Goal: Task Accomplishment & Management: Manage account settings

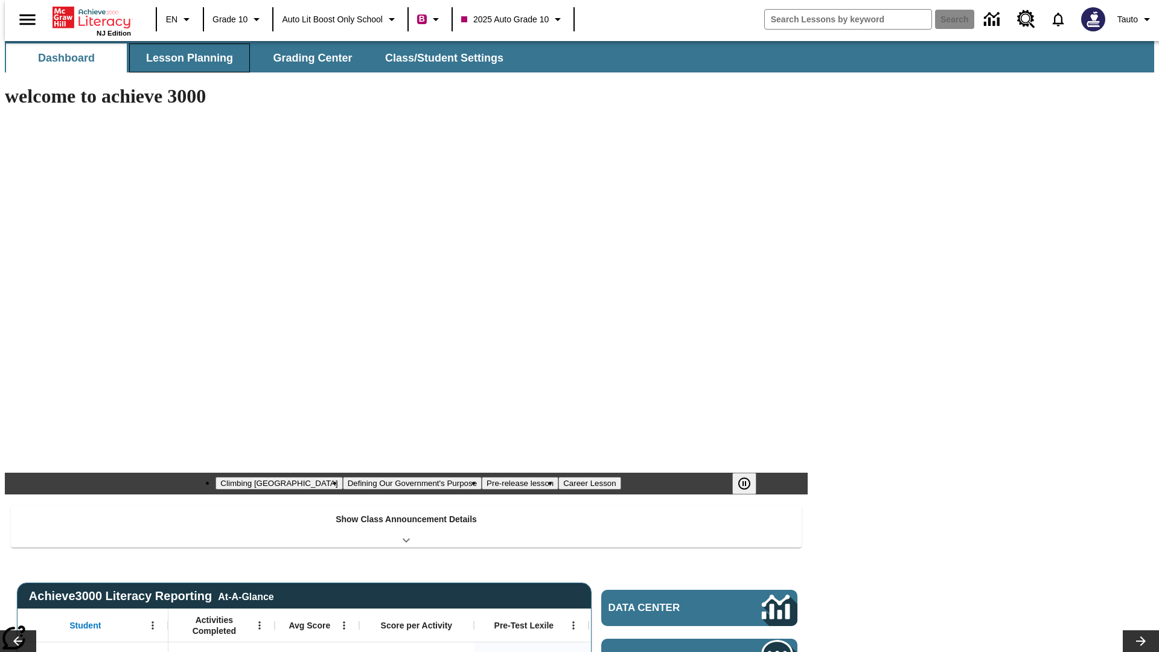
click at [185, 58] on button "Lesson Planning" at bounding box center [189, 57] width 121 height 29
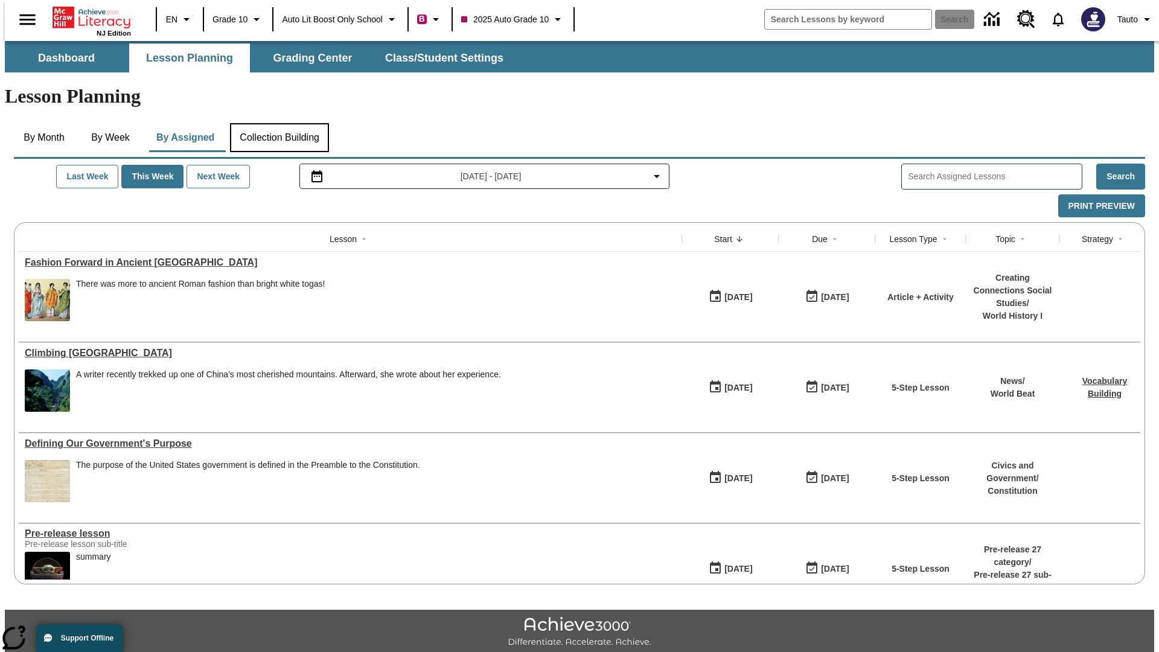
click at [279, 123] on button "Collection Building" at bounding box center [279, 137] width 99 height 29
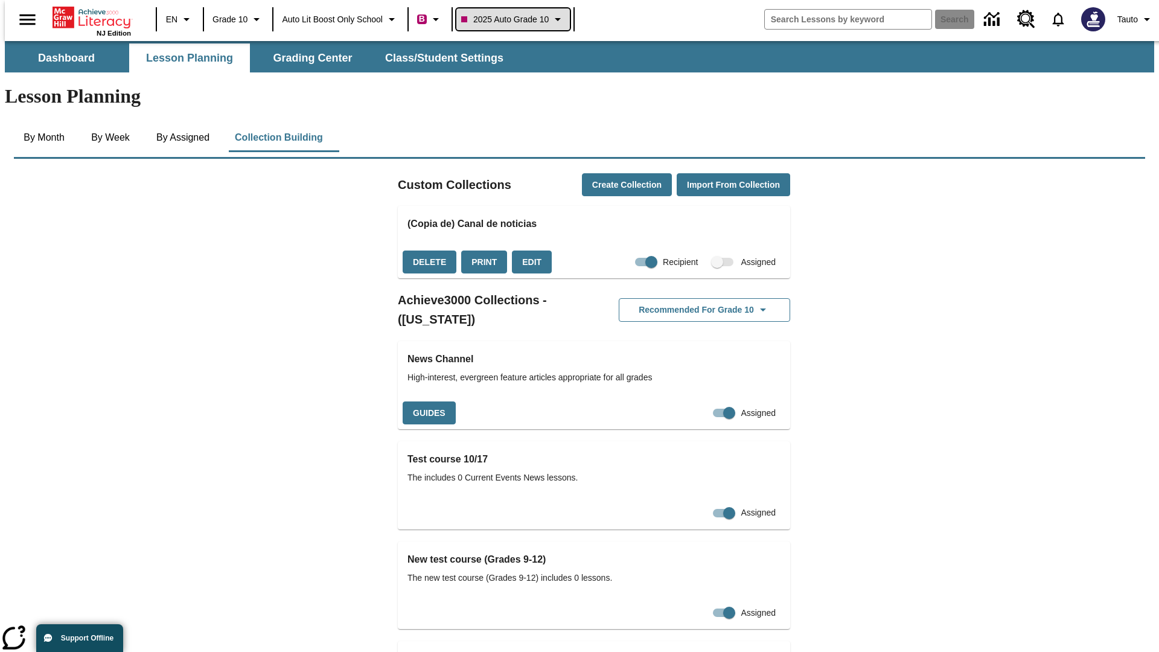
click at [517, 19] on span "2025 Auto Grade 10" at bounding box center [505, 19] width 88 height 13
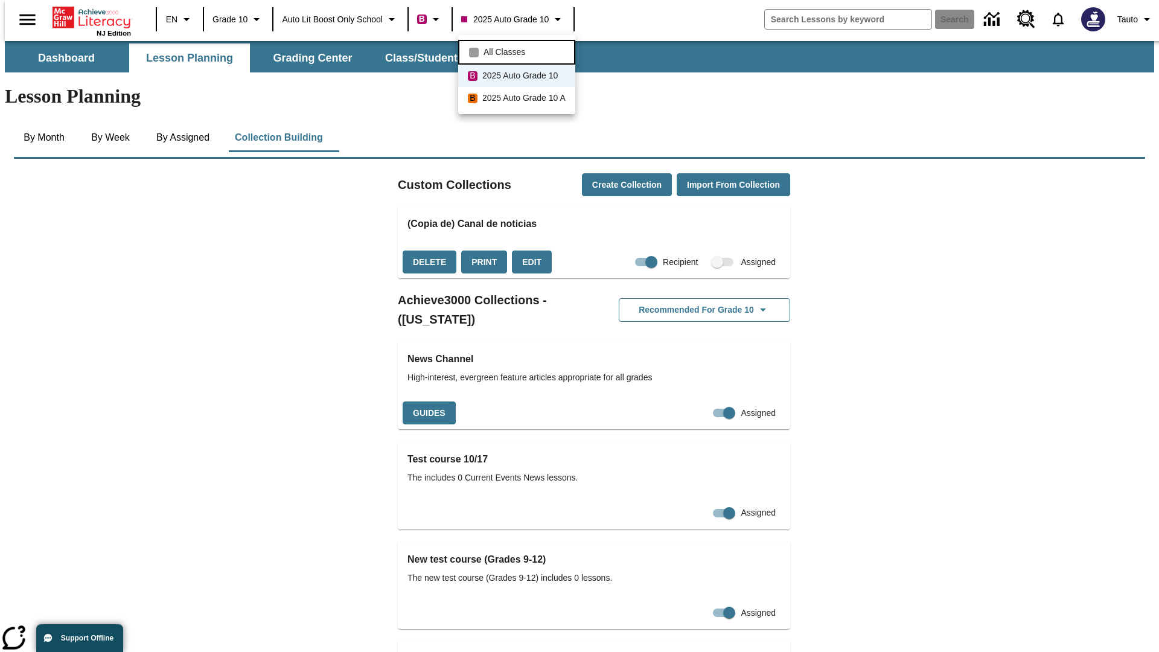
click at [518, 51] on span "All Classes" at bounding box center [504, 52] width 42 height 13
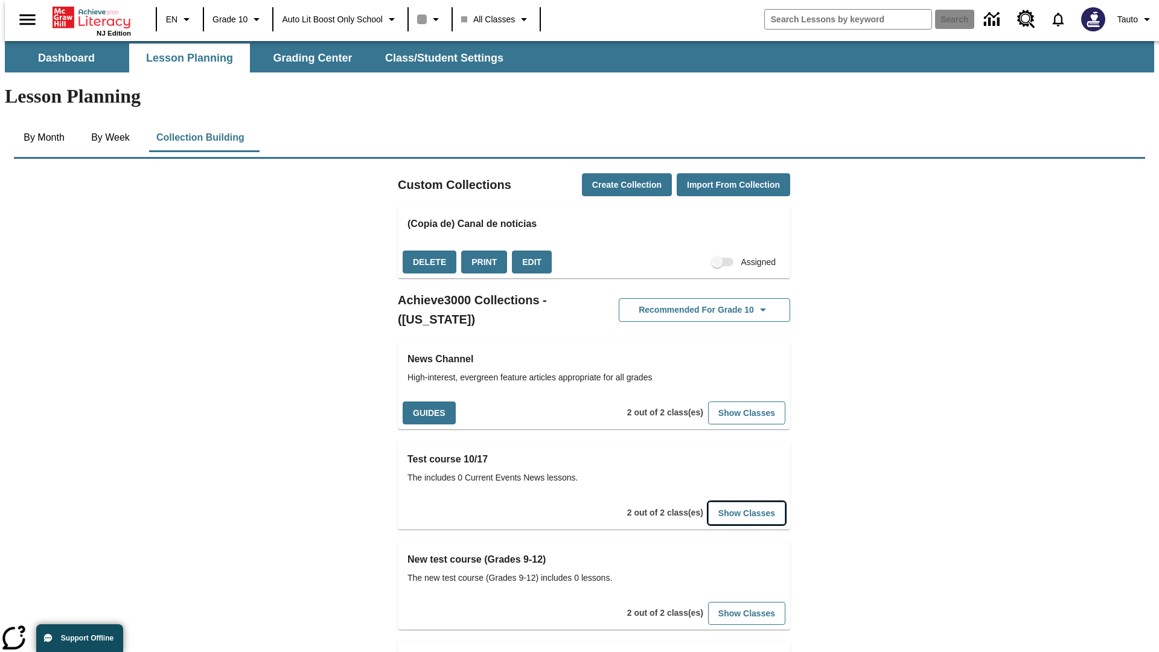
click at [728, 502] on button "Show Classes" at bounding box center [746, 514] width 77 height 24
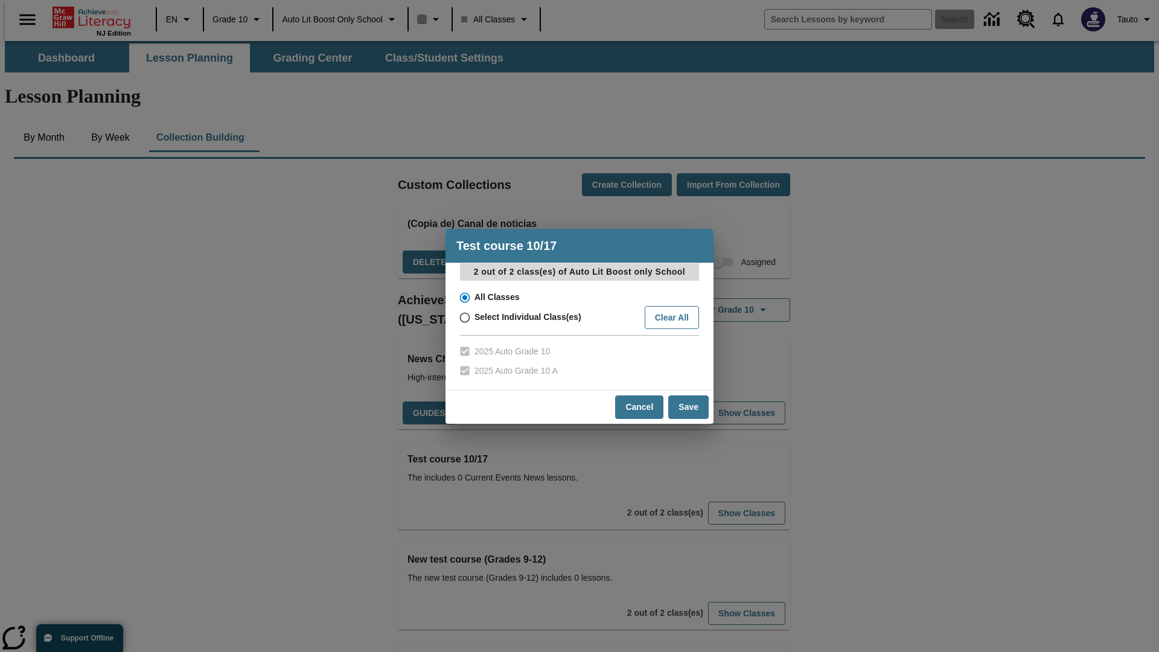
click at [464, 297] on input "All Classes" at bounding box center [463, 297] width 21 height 17
click at [640, 407] on button "Cancel" at bounding box center [639, 407] width 48 height 24
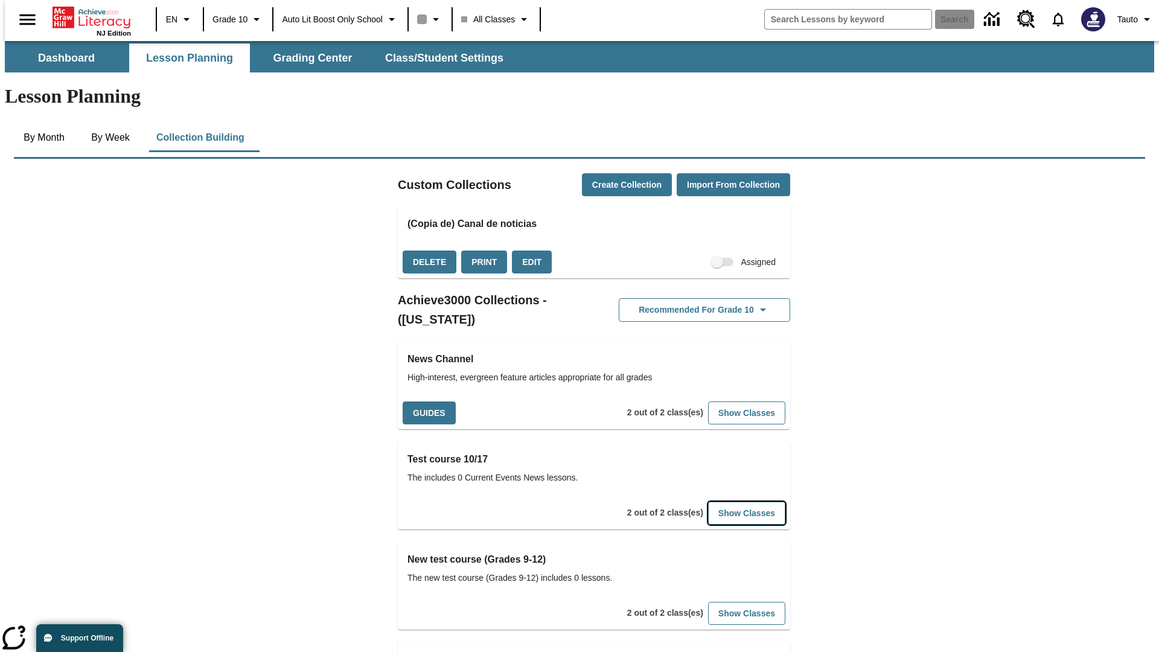
click at [728, 502] on button "Show Classes" at bounding box center [746, 514] width 77 height 24
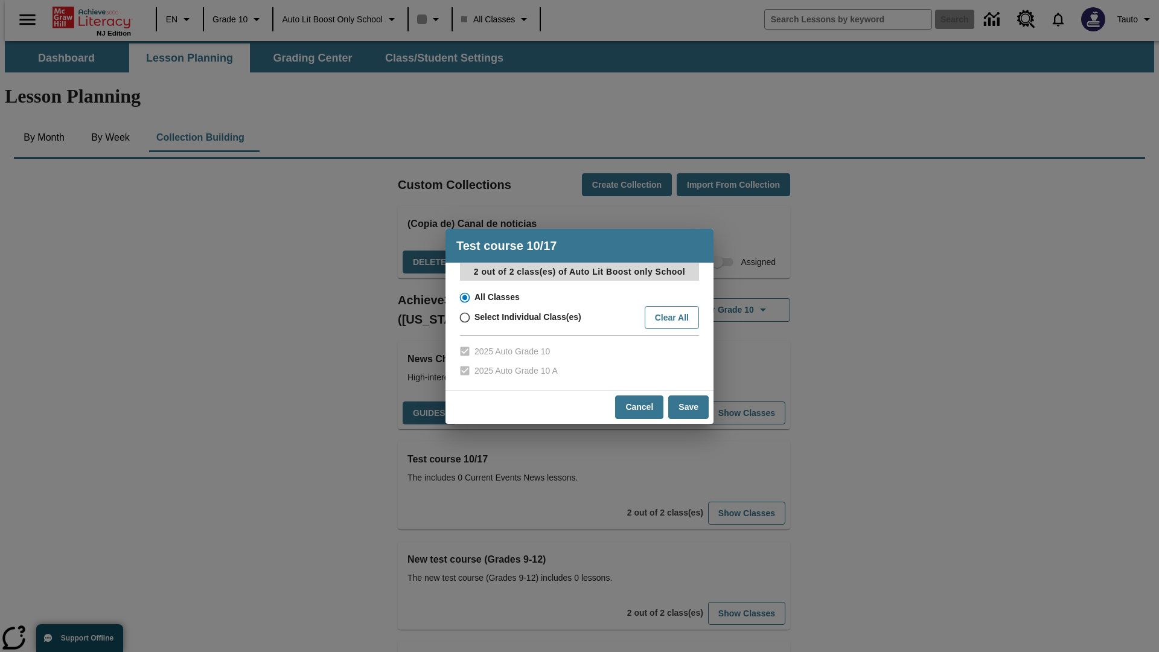
click at [464, 297] on input "All Classes" at bounding box center [463, 297] width 21 height 17
click at [689, 407] on button "Save" at bounding box center [688, 407] width 40 height 24
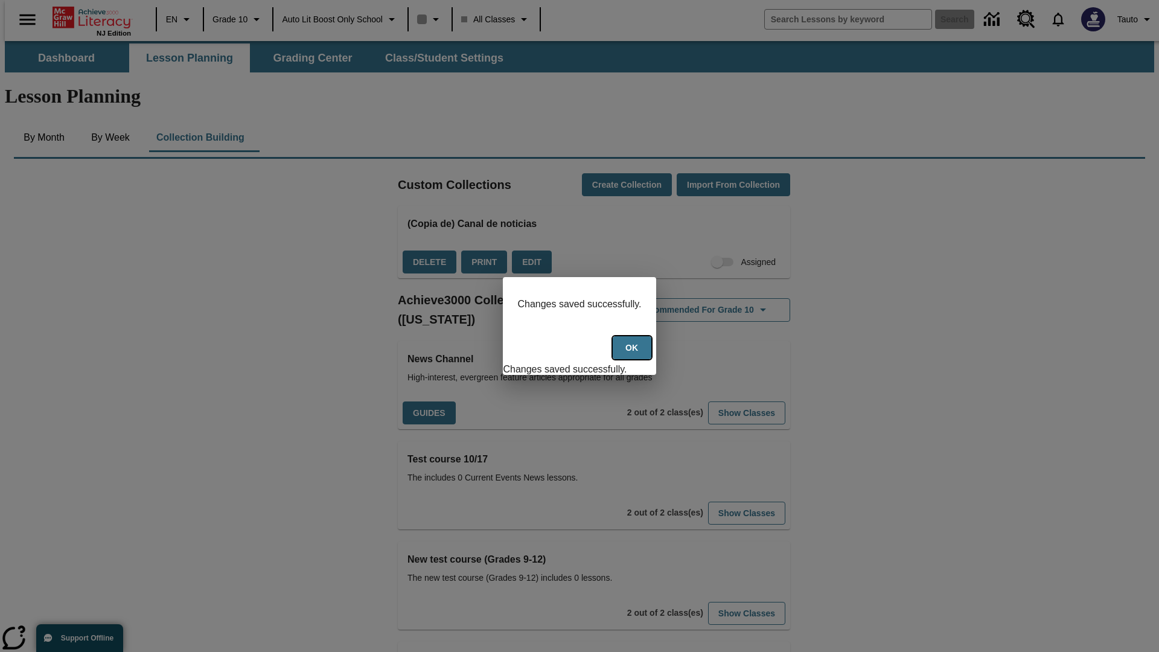
click at [633, 354] on button "Ok" at bounding box center [632, 348] width 39 height 24
